Goal: Task Accomplishment & Management: Use online tool/utility

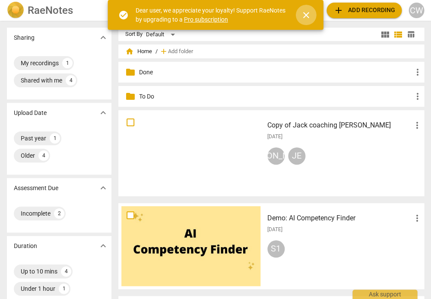
click at [307, 11] on span "close" at bounding box center [306, 15] width 10 height 10
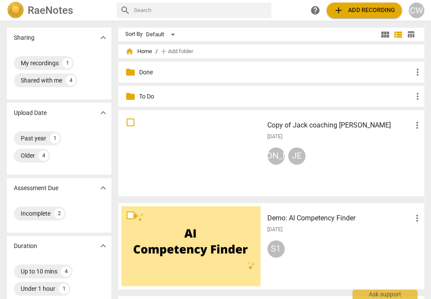
click at [354, 8] on span "add Add recording" at bounding box center [363, 10] width 61 height 10
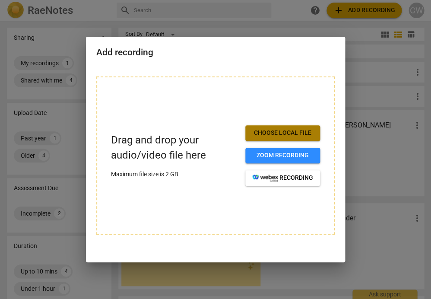
click at [294, 132] on span "Choose local file" at bounding box center [282, 133] width 61 height 9
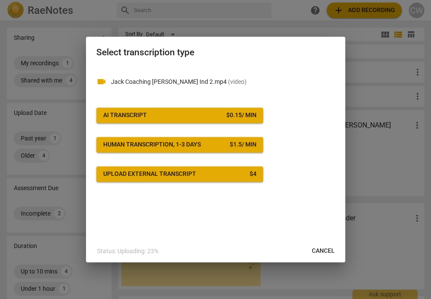
click at [174, 112] on span "AI Transcript $ 0.15 / min" at bounding box center [179, 115] width 153 height 9
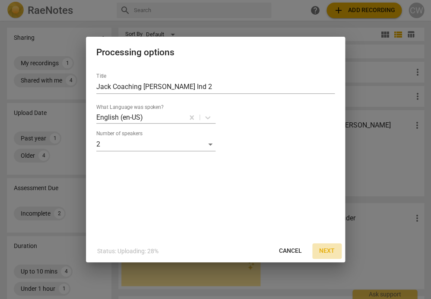
click at [326, 250] on span "Next" at bounding box center [327, 251] width 16 height 9
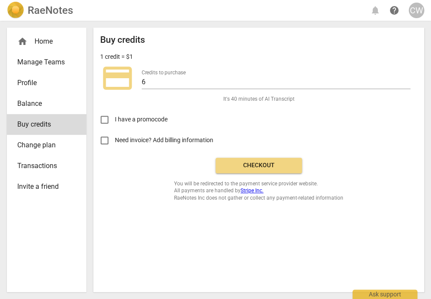
click at [265, 162] on span "Checkout" at bounding box center [258, 165] width 73 height 9
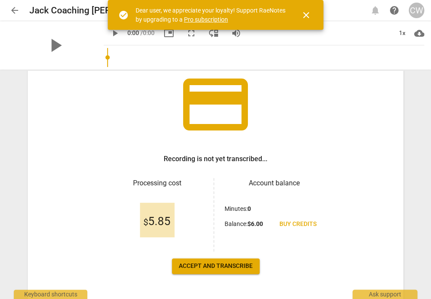
scroll to position [90, 0]
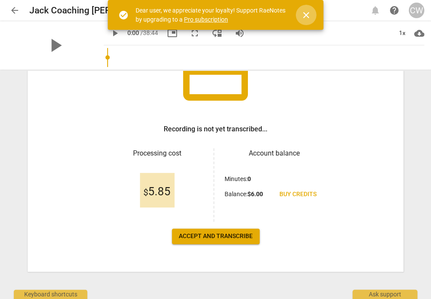
click at [305, 14] on span "close" at bounding box center [306, 15] width 10 height 10
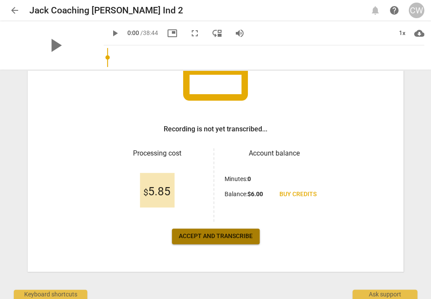
click at [205, 233] on span "Accept and transcribe" at bounding box center [216, 236] width 74 height 9
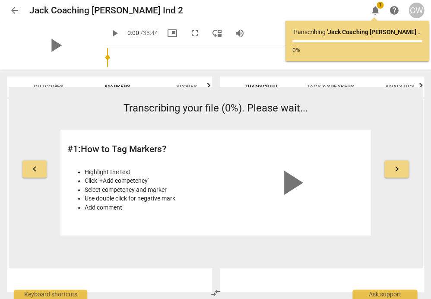
click at [395, 165] on span "keyboard_arrow_right" at bounding box center [396, 169] width 10 height 10
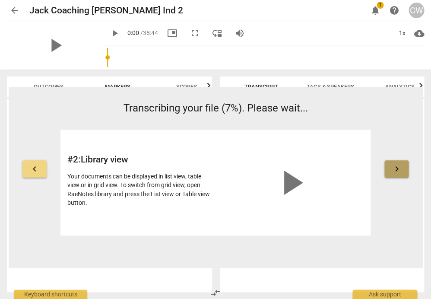
click at [395, 169] on span "keyboard_arrow_right" at bounding box center [396, 169] width 10 height 10
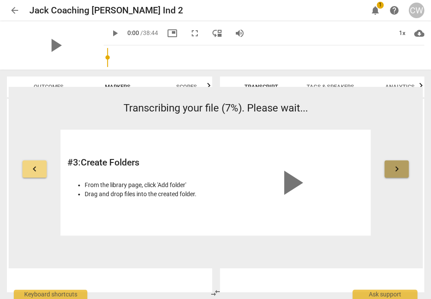
click at [396, 168] on span "keyboard_arrow_right" at bounding box center [396, 169] width 10 height 10
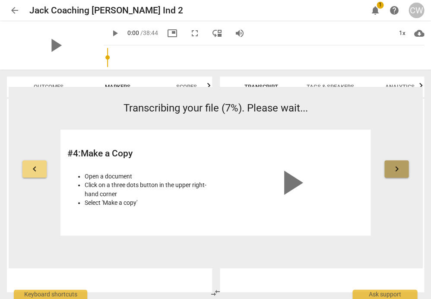
click at [396, 168] on span "keyboard_arrow_right" at bounding box center [396, 169] width 10 height 10
